Goal: Task Accomplishment & Management: Complete application form

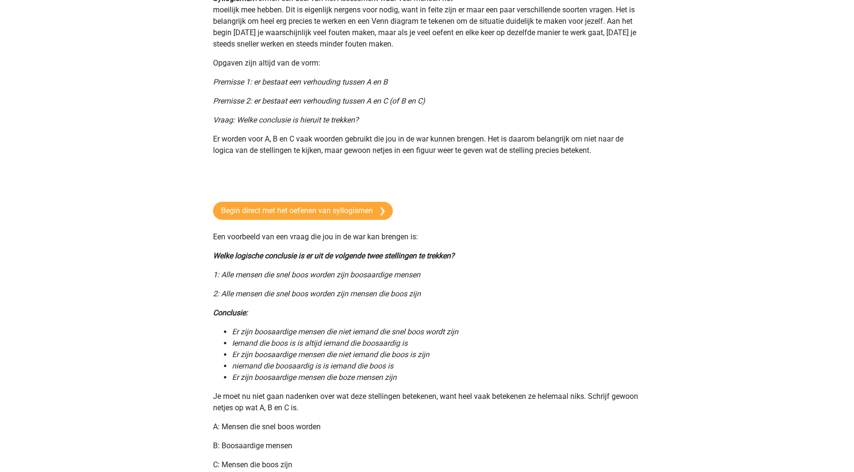
scroll to position [95, 0]
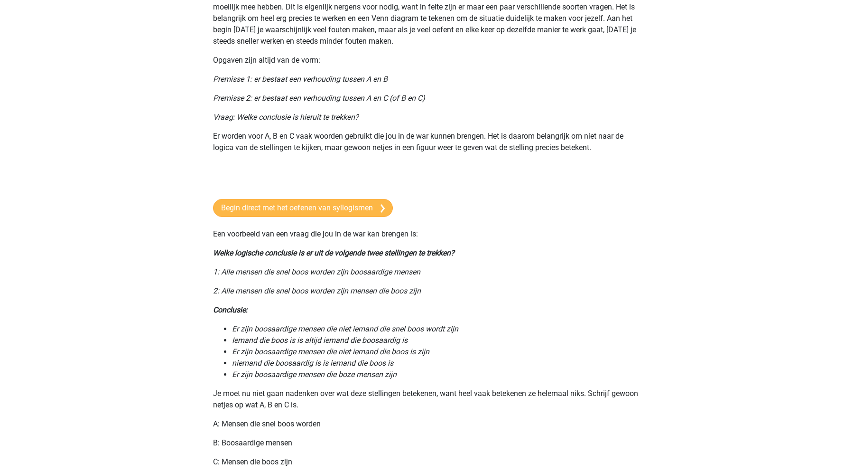
click at [326, 204] on link "Begin direct met het oefenen van syllogismen" at bounding box center [303, 208] width 180 height 18
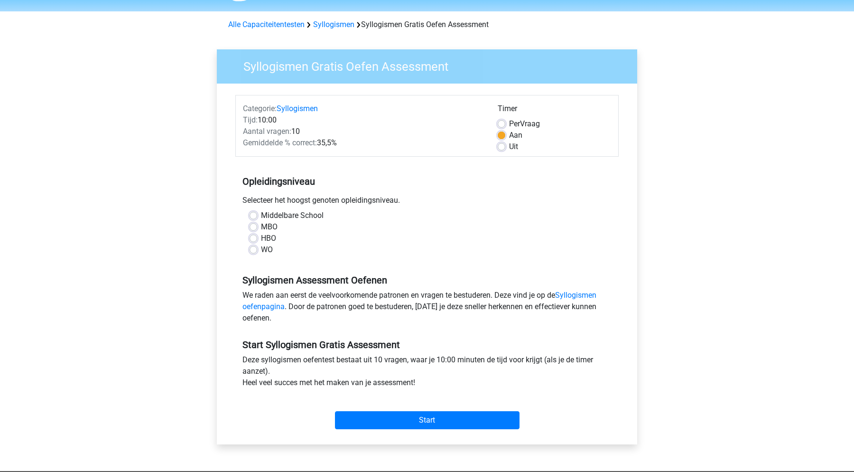
scroll to position [35, 0]
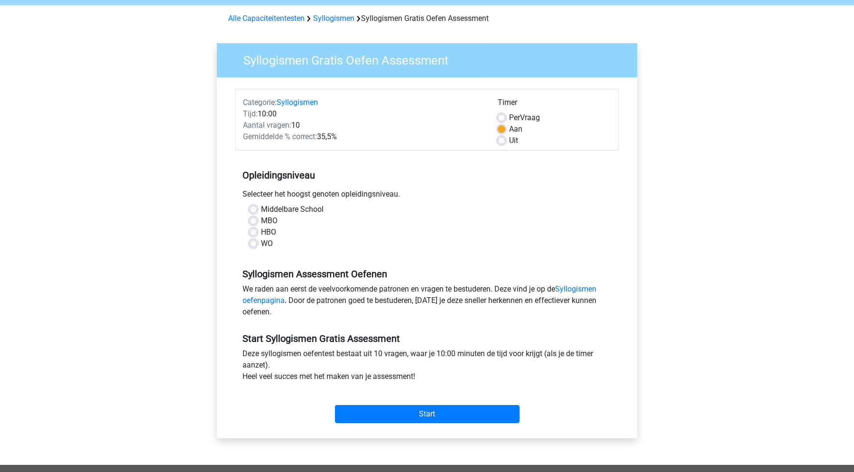
click at [261, 245] on label "WO" at bounding box center [267, 243] width 12 height 11
click at [255, 245] on input "WO" at bounding box center [254, 242] width 8 height 9
radio input "true"
click at [327, 284] on div "We raden aan eerst de veelvoorkomende patronen en vragen te bestuderen. Deze vi…" at bounding box center [426, 302] width 383 height 38
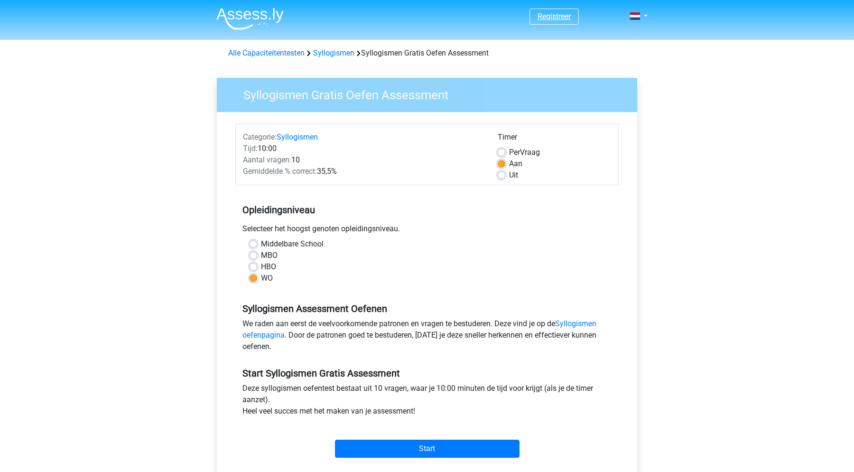
scroll to position [0, 0]
click at [542, 14] on link "Registreer" at bounding box center [554, 16] width 33 height 9
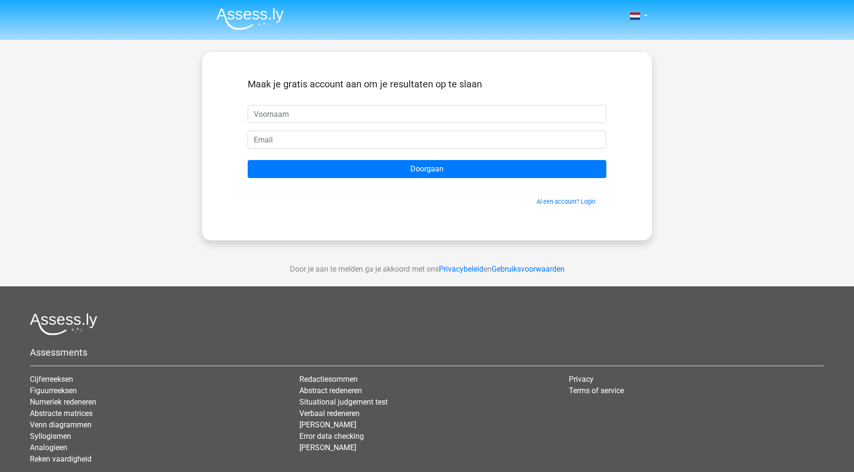
click at [316, 108] on input "text" at bounding box center [427, 114] width 359 height 18
type input "Jasper"
click at [348, 92] on div "Maak je gratis account aan om je resultaten op te slaan" at bounding box center [427, 91] width 359 height 27
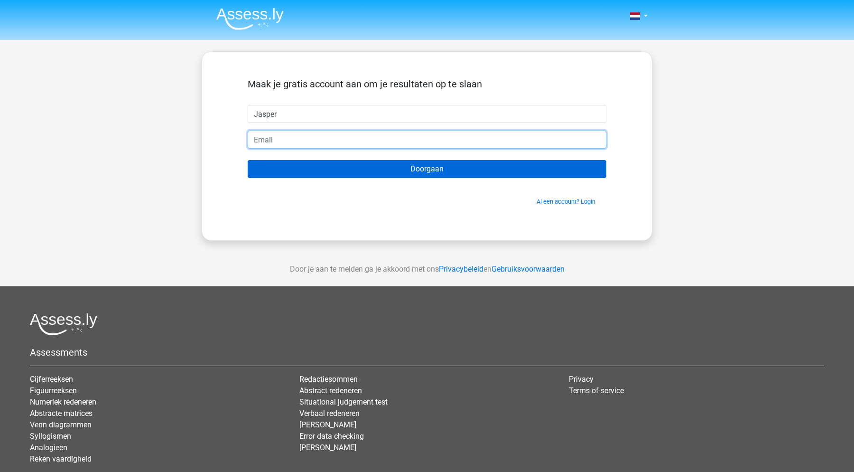
type input "jaspersleumer@hotmail.com"
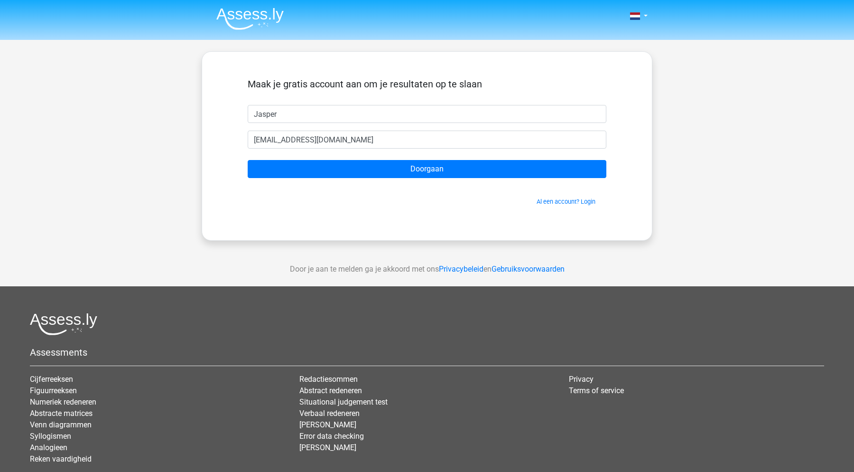
click at [377, 99] on div "Maak je gratis account aan om je resultaten op te slaan" at bounding box center [427, 91] width 359 height 27
click at [419, 95] on div "Maak je gratis account aan om je resultaten op te slaan" at bounding box center [427, 91] width 359 height 27
click at [417, 92] on div "Maak je gratis account aan om je resultaten op te slaan" at bounding box center [427, 91] width 359 height 27
drag, startPoint x: 417, startPoint y: 92, endPoint x: 397, endPoint y: 89, distance: 20.6
click at [397, 88] on div "Maak je gratis account aan om je resultaten op te slaan" at bounding box center [427, 91] width 359 height 27
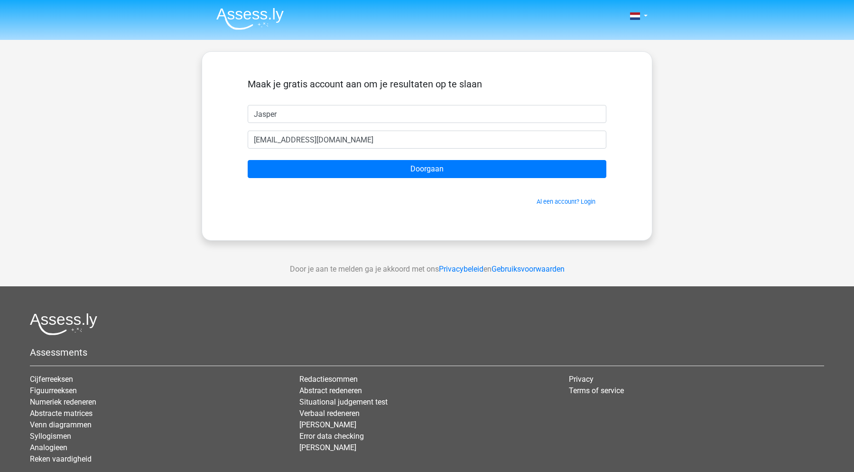
click at [397, 75] on div "Maak je gratis account aan om je resultaten op te slaan Jasper jaspersleumer@ho…" at bounding box center [427, 146] width 404 height 143
